Goal: Task Accomplishment & Management: Manage account settings

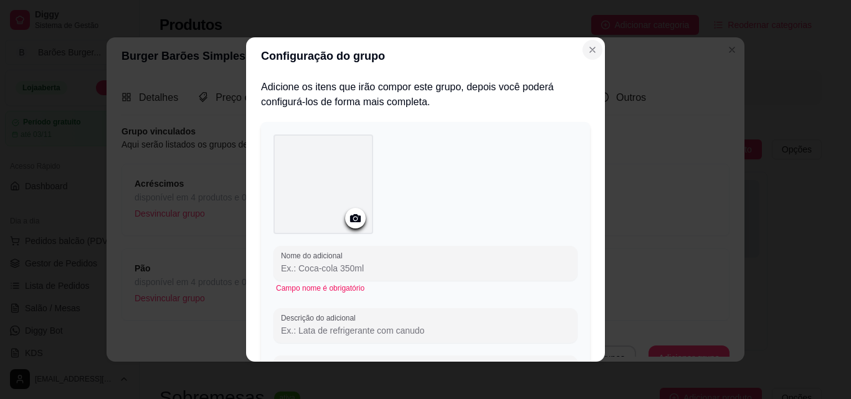
scroll to position [189, 0]
click at [590, 50] on icon "Close" at bounding box center [592, 49] width 5 height 5
click at [595, 54] on button "Close" at bounding box center [592, 50] width 20 height 20
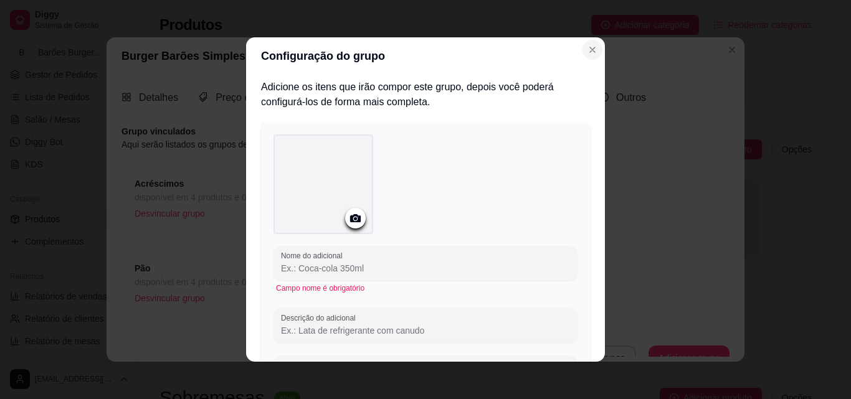
click at [595, 54] on button "Close" at bounding box center [592, 50] width 20 height 20
click at [796, 94] on div "Configuração do grupo Adicione os itens que irão compor este grupo, depois você…" at bounding box center [425, 199] width 851 height 399
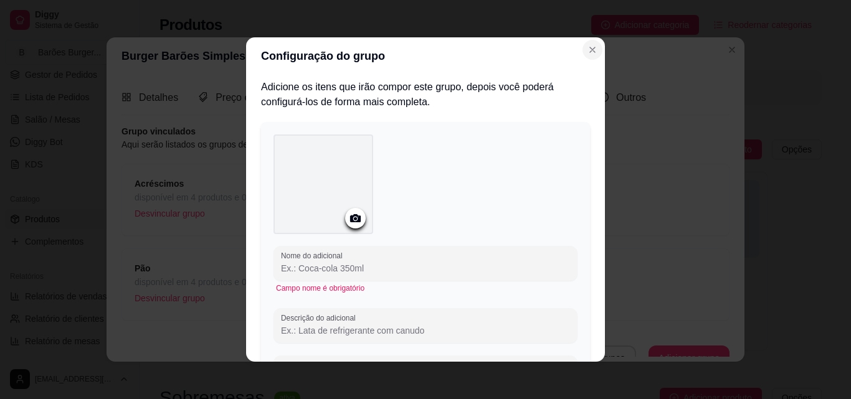
click at [587, 47] on icon "Close" at bounding box center [592, 50] width 10 height 10
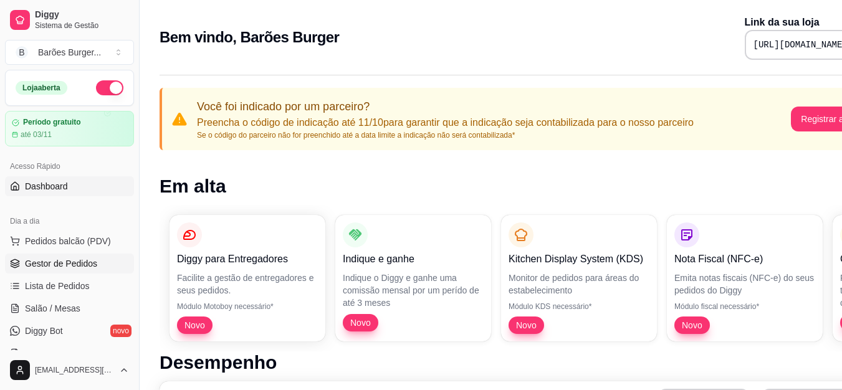
click at [85, 263] on span "Gestor de Pedidos" at bounding box center [61, 263] width 72 height 12
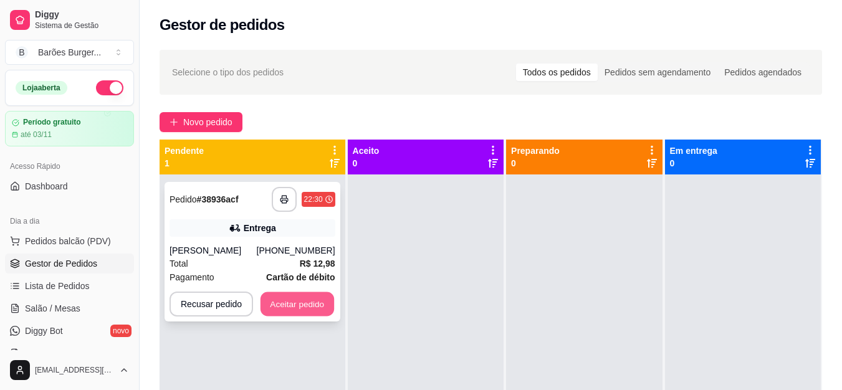
click at [292, 301] on button "Aceitar pedido" at bounding box center [297, 304] width 74 height 24
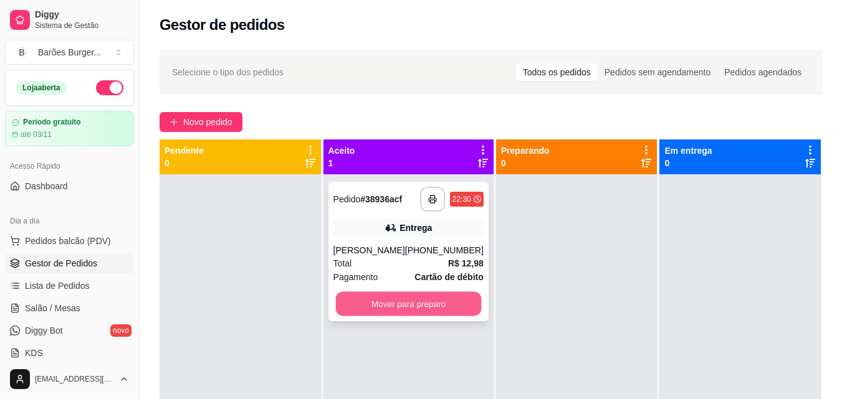
click at [388, 305] on button "Mover para preparo" at bounding box center [408, 304] width 146 height 24
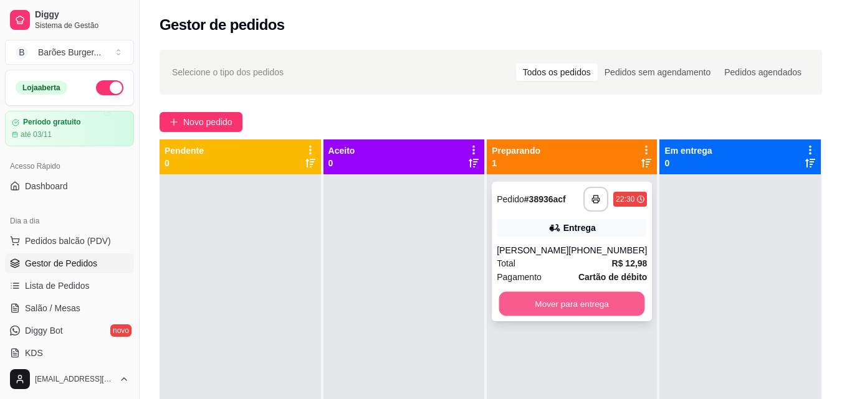
click at [549, 299] on button "Mover para entrega" at bounding box center [572, 304] width 146 height 24
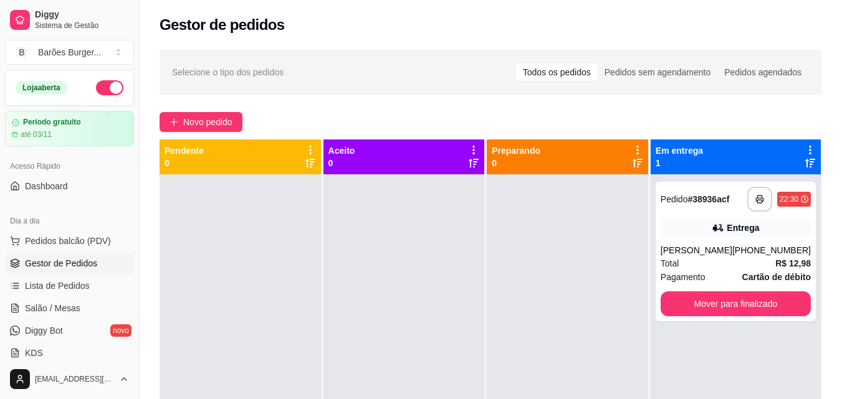
click at [675, 115] on div "Novo pedido" at bounding box center [490, 122] width 662 height 20
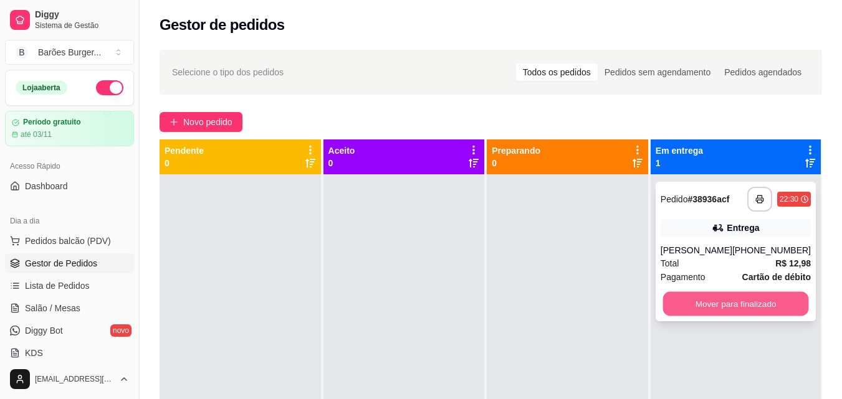
click at [736, 302] on button "Mover para finalizado" at bounding box center [735, 304] width 146 height 24
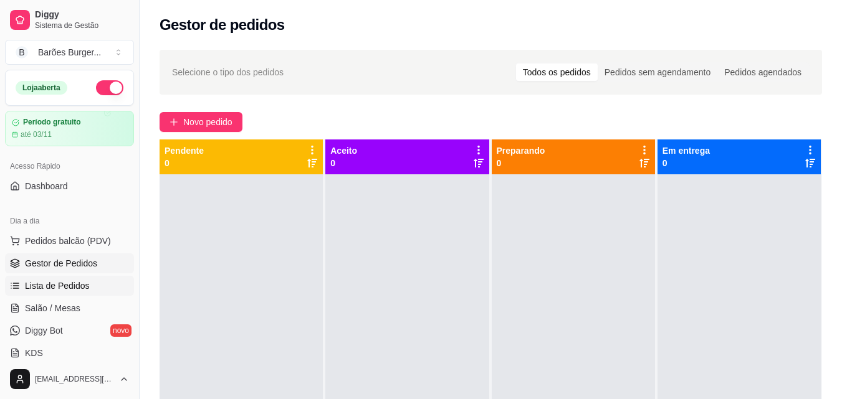
click at [74, 285] on span "Lista de Pedidos" at bounding box center [57, 286] width 65 height 12
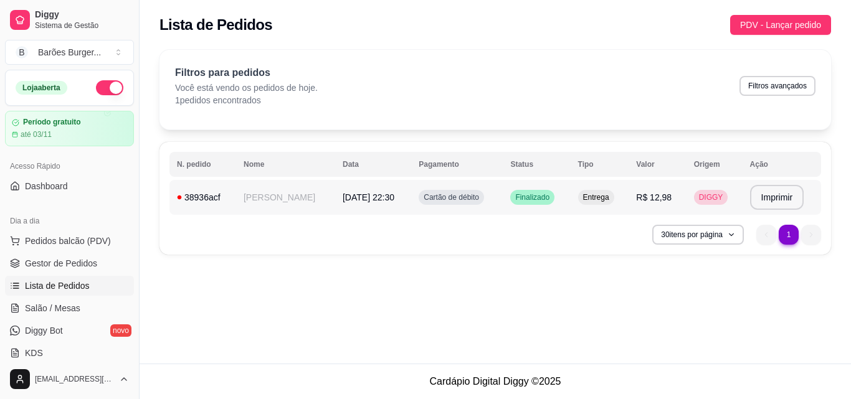
click at [202, 194] on div "38936acf" at bounding box center [203, 197] width 52 height 12
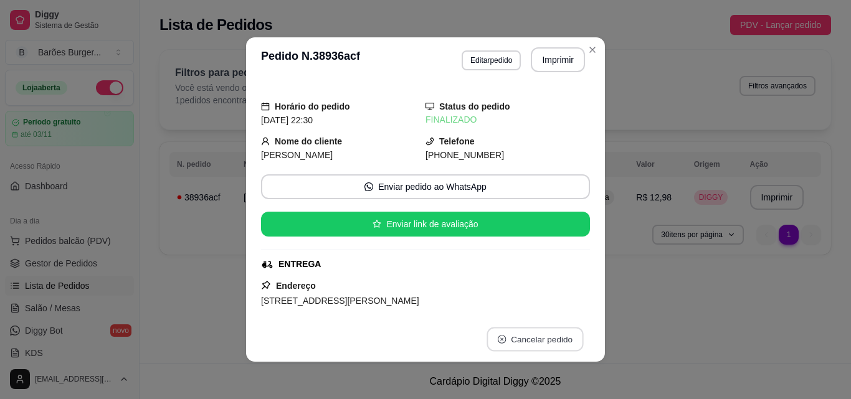
click at [527, 335] on button "Cancelar pedido" at bounding box center [534, 340] width 97 height 24
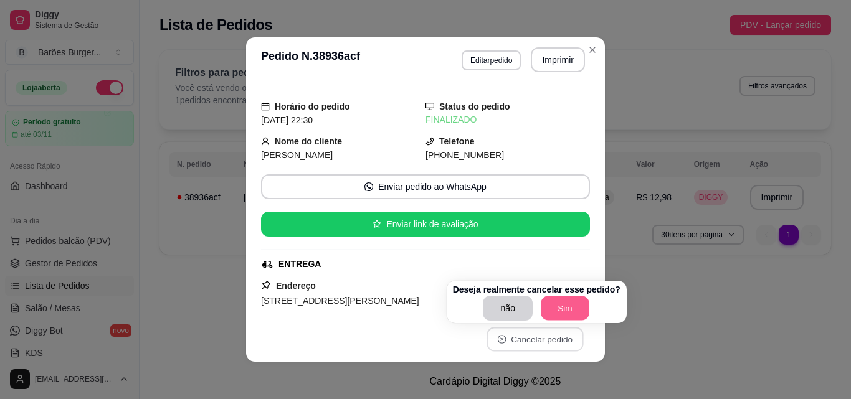
click at [559, 307] on button "Sim" at bounding box center [565, 309] width 49 height 24
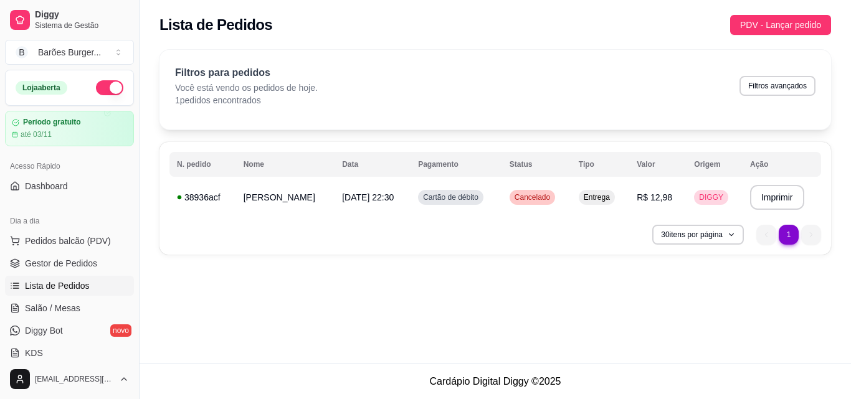
click at [406, 288] on div "**********" at bounding box center [495, 182] width 711 height 364
click at [186, 201] on div "38936acf" at bounding box center [203, 197] width 52 height 12
click at [57, 266] on span "Gestor de Pedidos" at bounding box center [61, 263] width 72 height 12
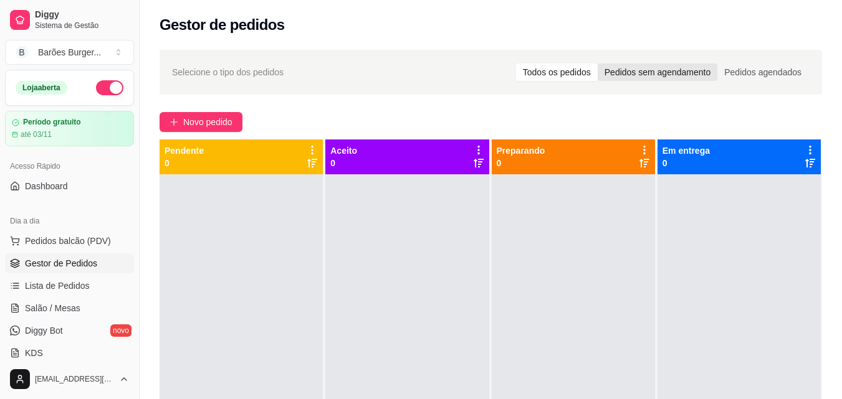
click at [667, 70] on div "Pedidos sem agendamento" at bounding box center [657, 72] width 120 height 17
click at [597, 64] on input "Pedidos sem agendamento" at bounding box center [597, 64] width 0 height 0
click at [749, 72] on div "Pedidos agendados" at bounding box center [762, 72] width 91 height 17
click at [717, 64] on input "Pedidos agendados" at bounding box center [717, 64] width 0 height 0
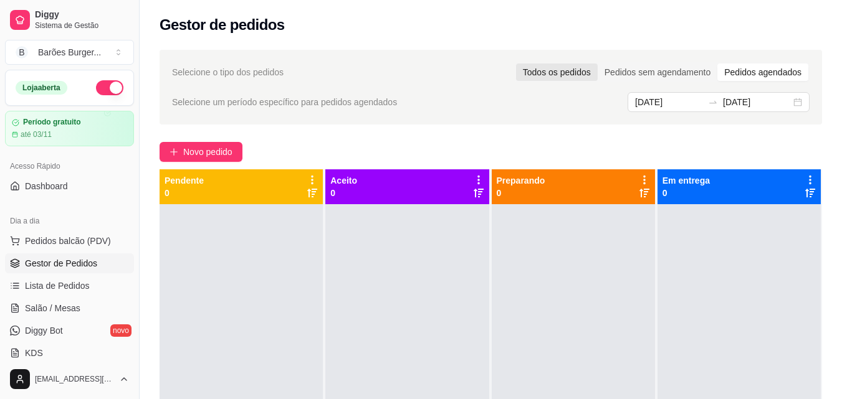
click at [556, 77] on div "Todos os pedidos" at bounding box center [557, 72] width 82 height 17
click at [516, 64] on input "Todos os pedidos" at bounding box center [516, 64] width 0 height 0
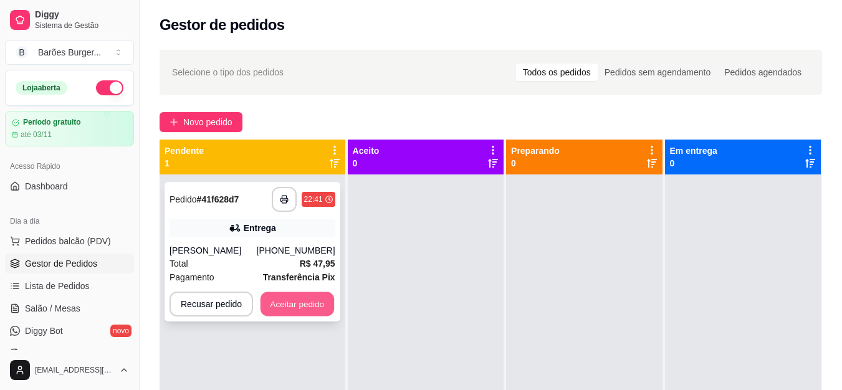
click at [297, 303] on button "Aceitar pedido" at bounding box center [297, 304] width 74 height 24
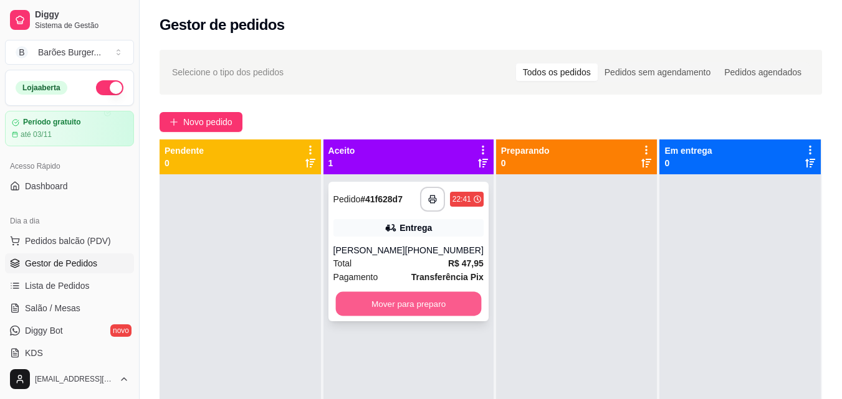
click at [404, 306] on button "Mover para preparo" at bounding box center [408, 304] width 146 height 24
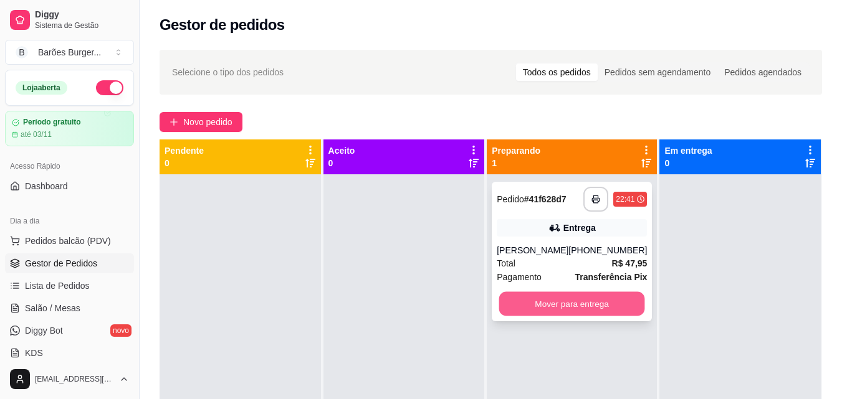
click at [580, 308] on button "Mover para entrega" at bounding box center [572, 304] width 146 height 24
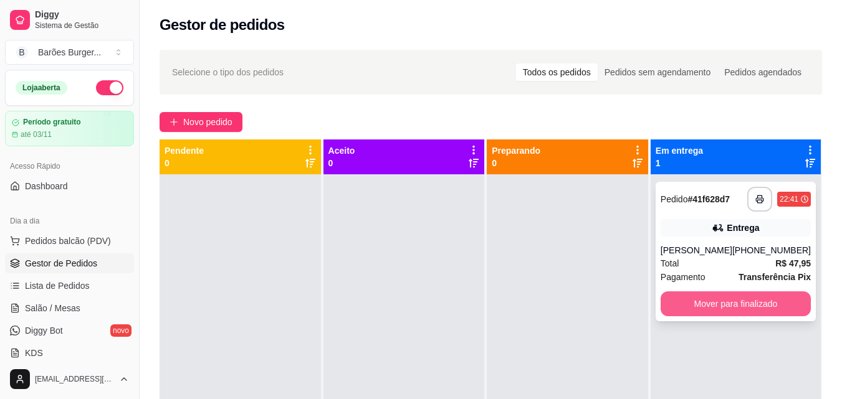
click at [705, 306] on button "Mover para finalizado" at bounding box center [735, 304] width 150 height 25
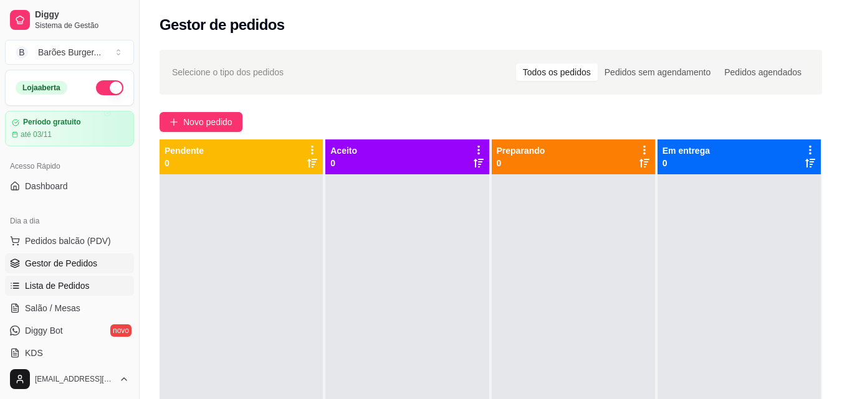
click at [64, 289] on span "Lista de Pedidos" at bounding box center [57, 286] width 65 height 12
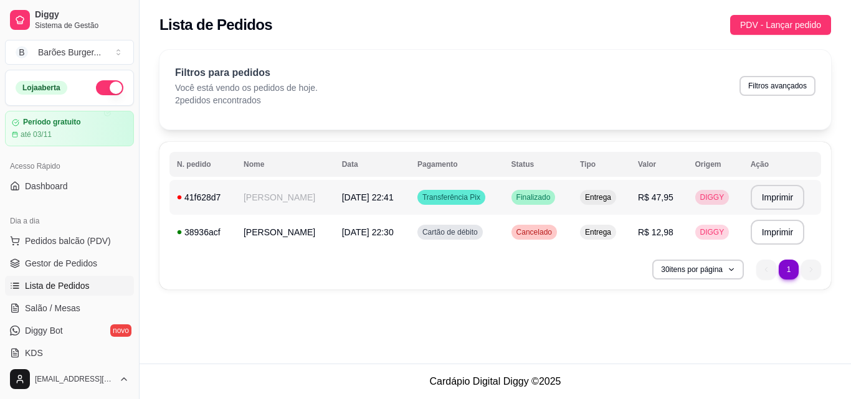
click at [188, 201] on div "41f628d7" at bounding box center [203, 197] width 52 height 12
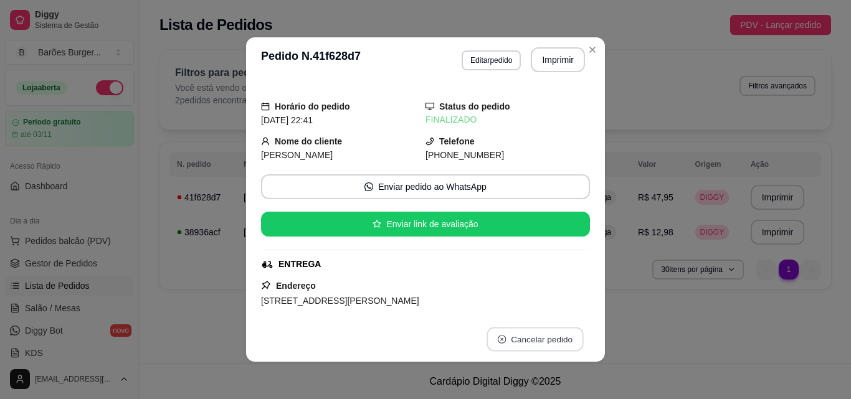
click at [546, 338] on button "Cancelar pedido" at bounding box center [534, 340] width 97 height 24
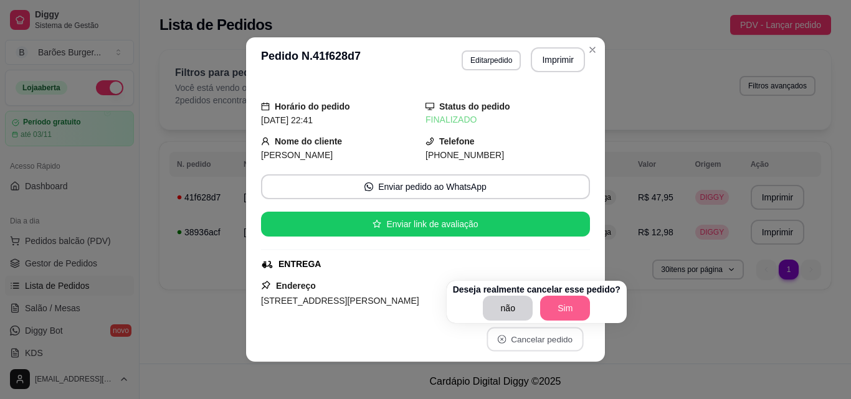
click at [556, 309] on button "Sim" at bounding box center [565, 308] width 50 height 25
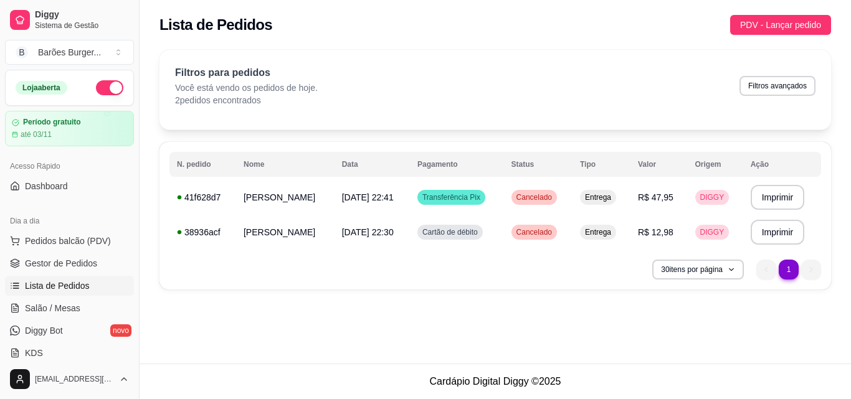
click at [102, 90] on button "button" at bounding box center [109, 87] width 27 height 15
click at [44, 310] on span "Salão / Mesas" at bounding box center [52, 308] width 55 height 12
